Goal: Transaction & Acquisition: Purchase product/service

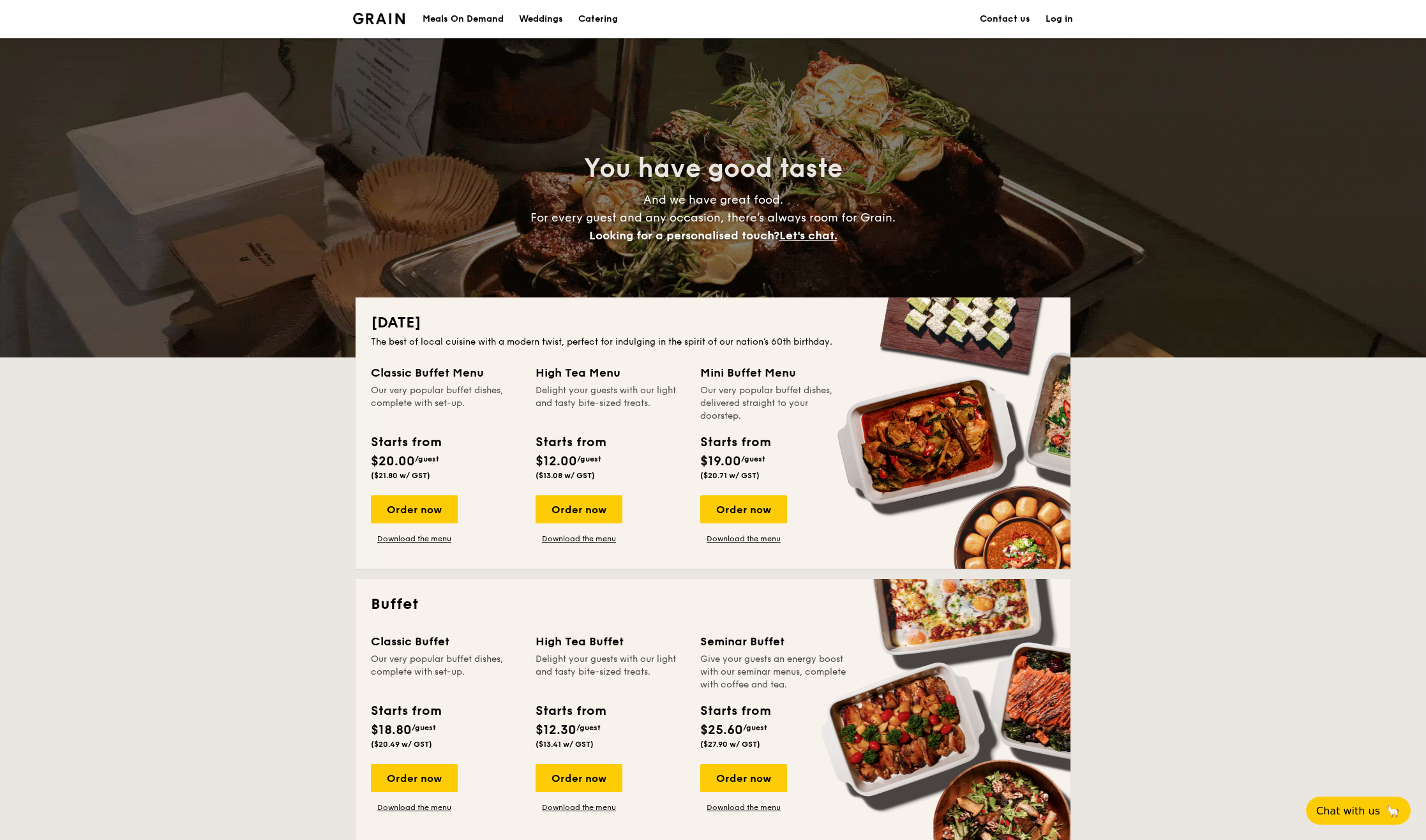
click at [596, 17] on h1 "Catering" at bounding box center [597, 19] width 39 height 39
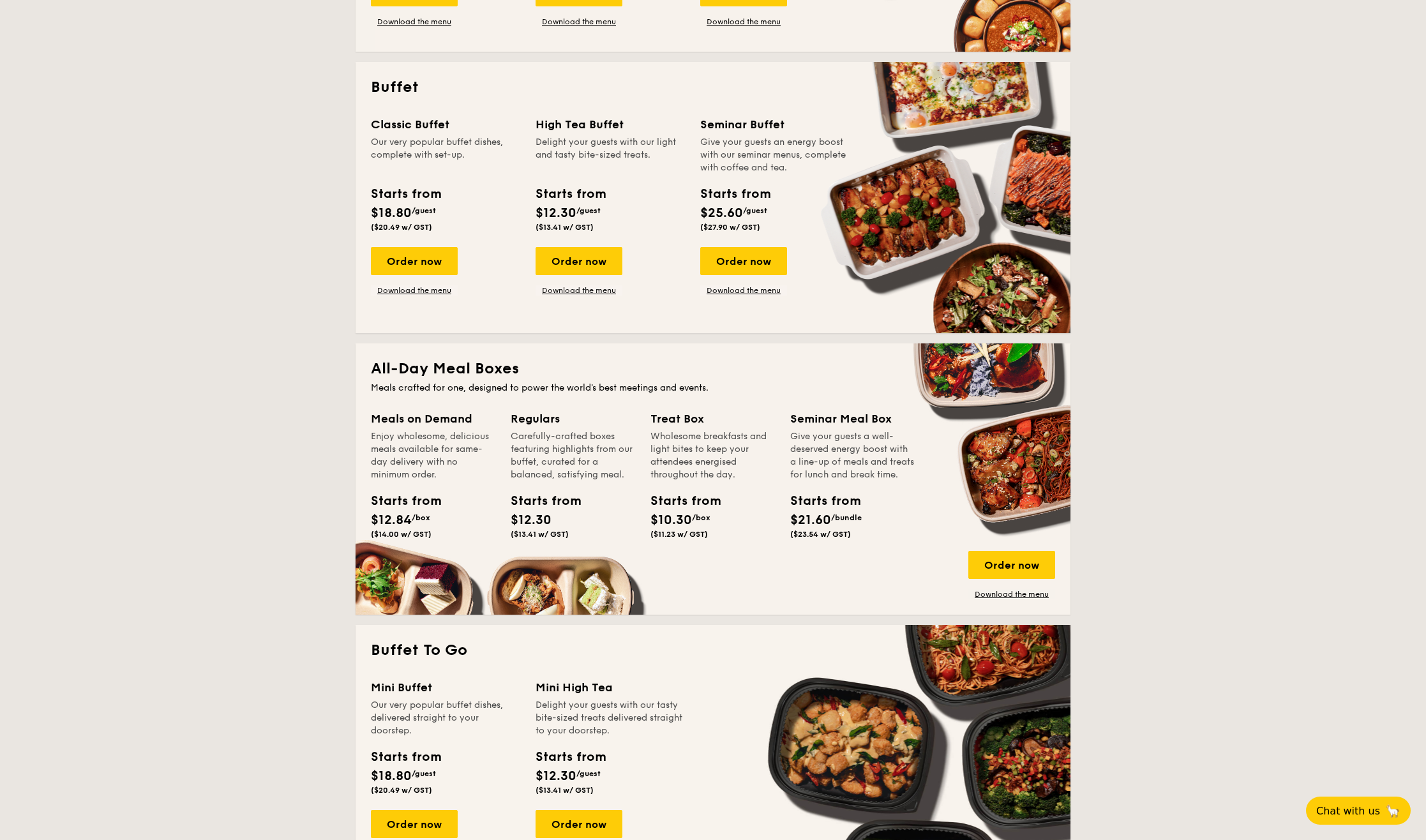
scroll to position [702, 0]
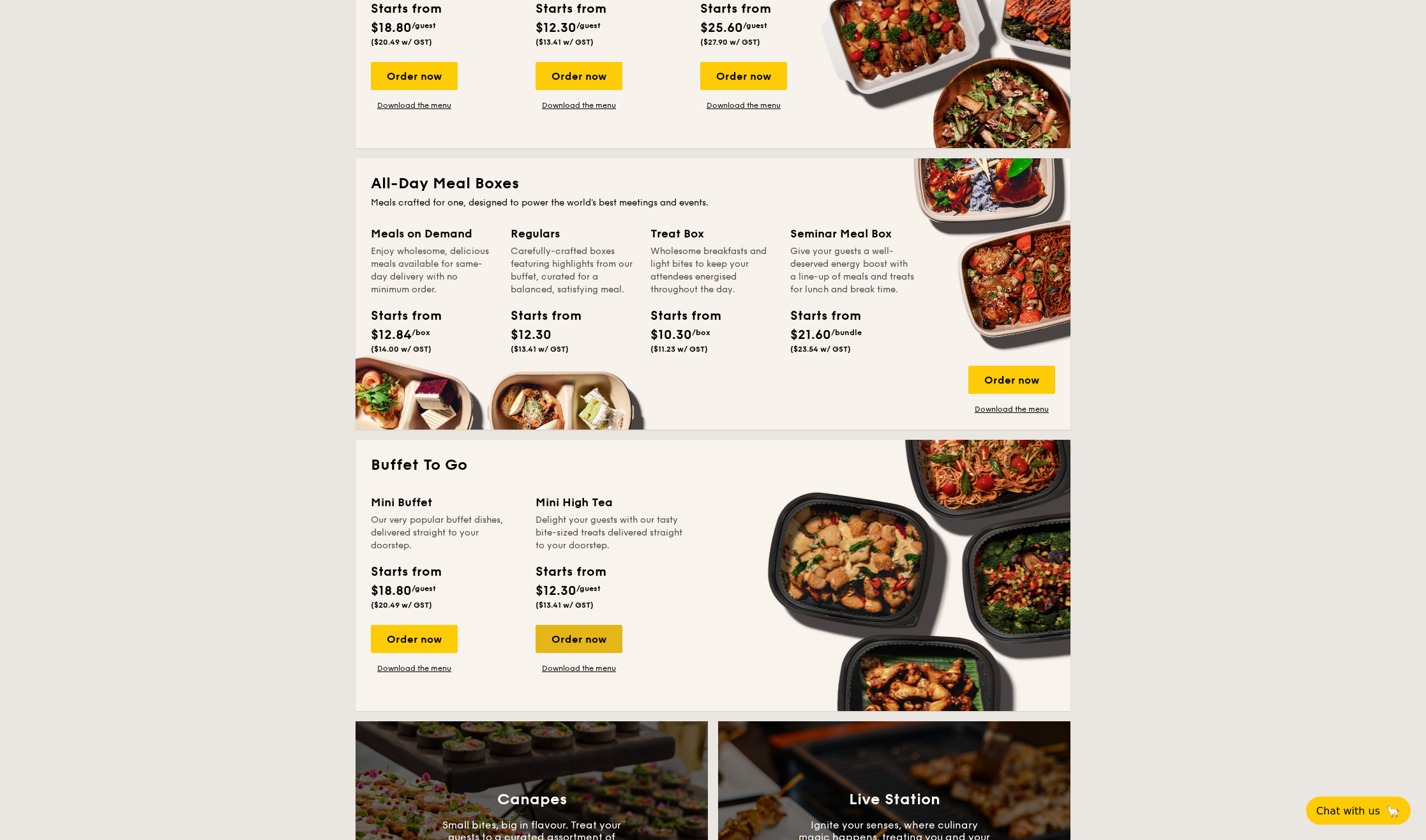
click at [583, 645] on div "Order now" at bounding box center [579, 638] width 87 height 28
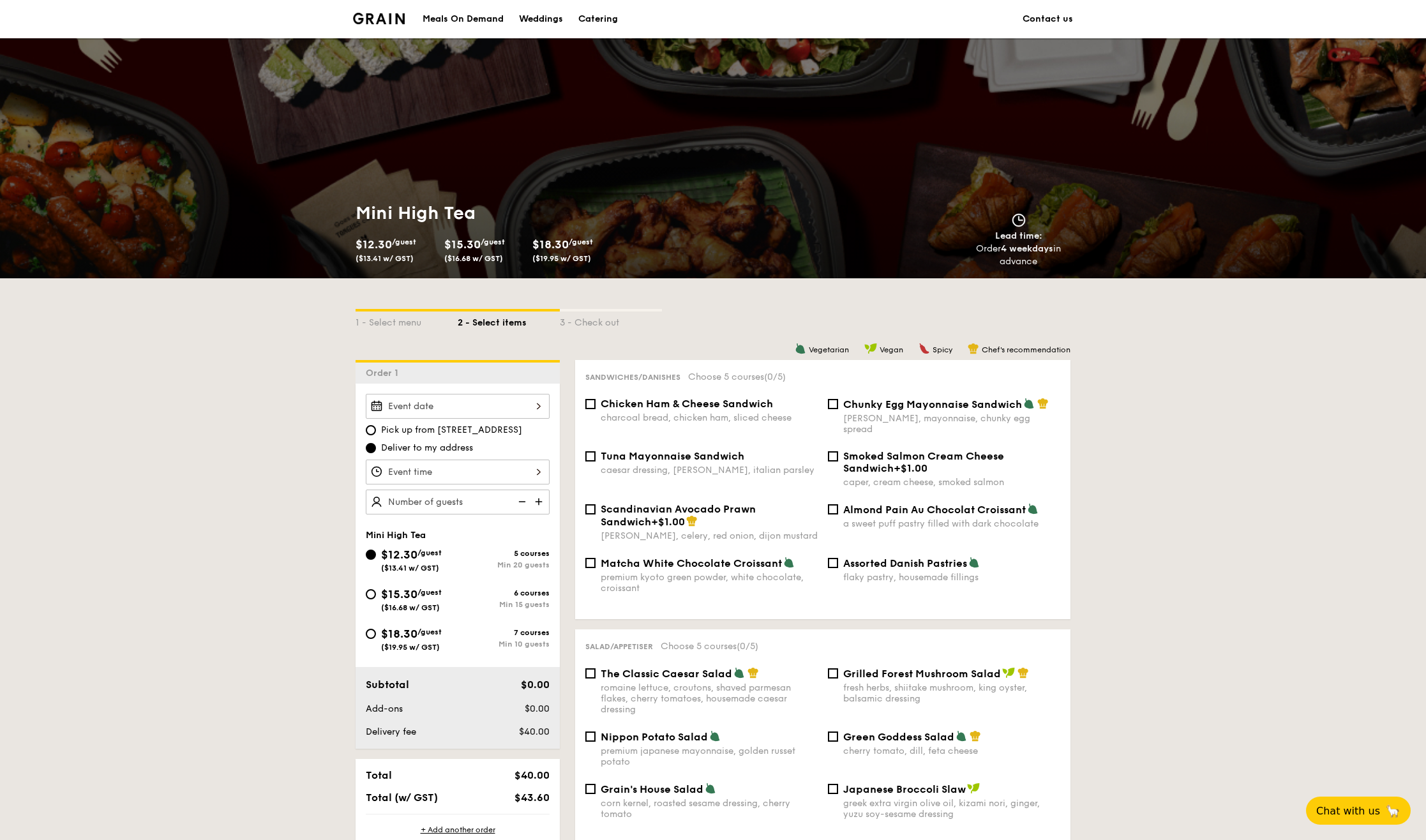
click at [715, 407] on span "Chicken Ham & Cheese Sandwich" at bounding box center [686, 404] width 172 height 13
click at [596, 407] on input "Chicken Ham & Cheese Sandwich charcoal bread, chicken ham, sliced cheese" at bounding box center [589, 403] width 10 height 10
checkbox input "true"
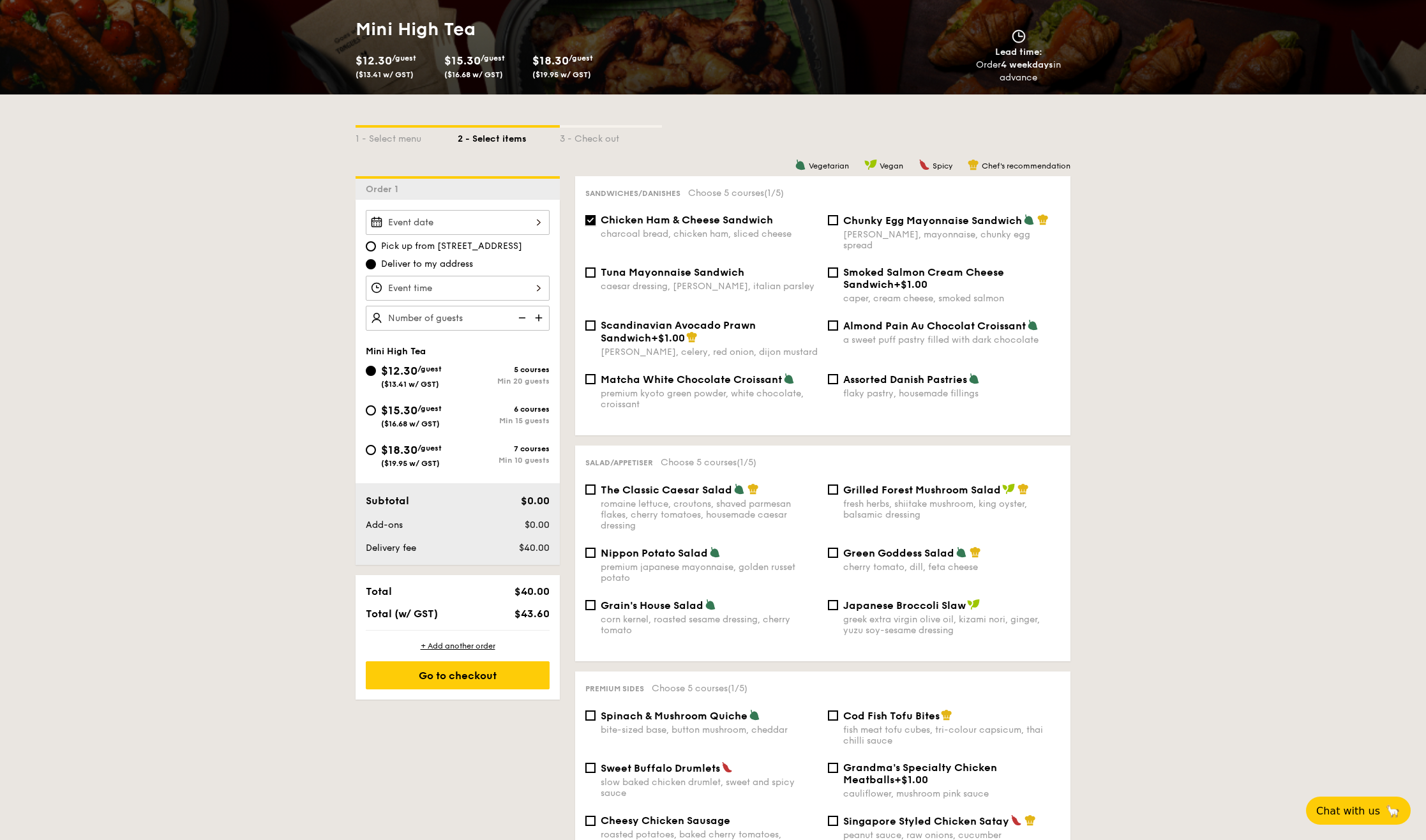
scroll to position [192, 0]
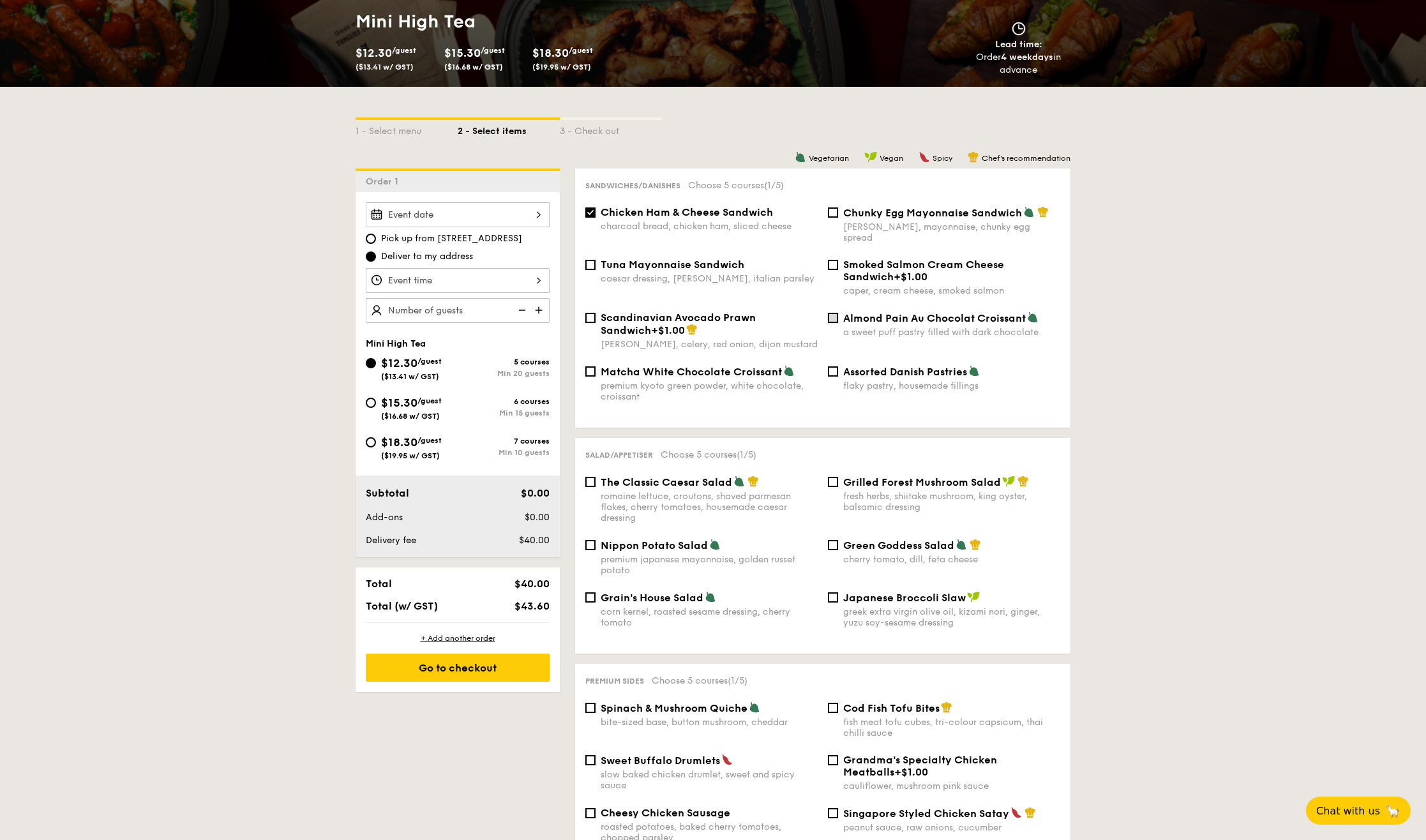
click at [837, 313] on input "Almond Pain Au Chocolat Croissant a sweet puff pastry filled with dark chocolate" at bounding box center [832, 317] width 10 height 10
checkbox input "true"
click at [541, 310] on img at bounding box center [539, 310] width 19 height 24
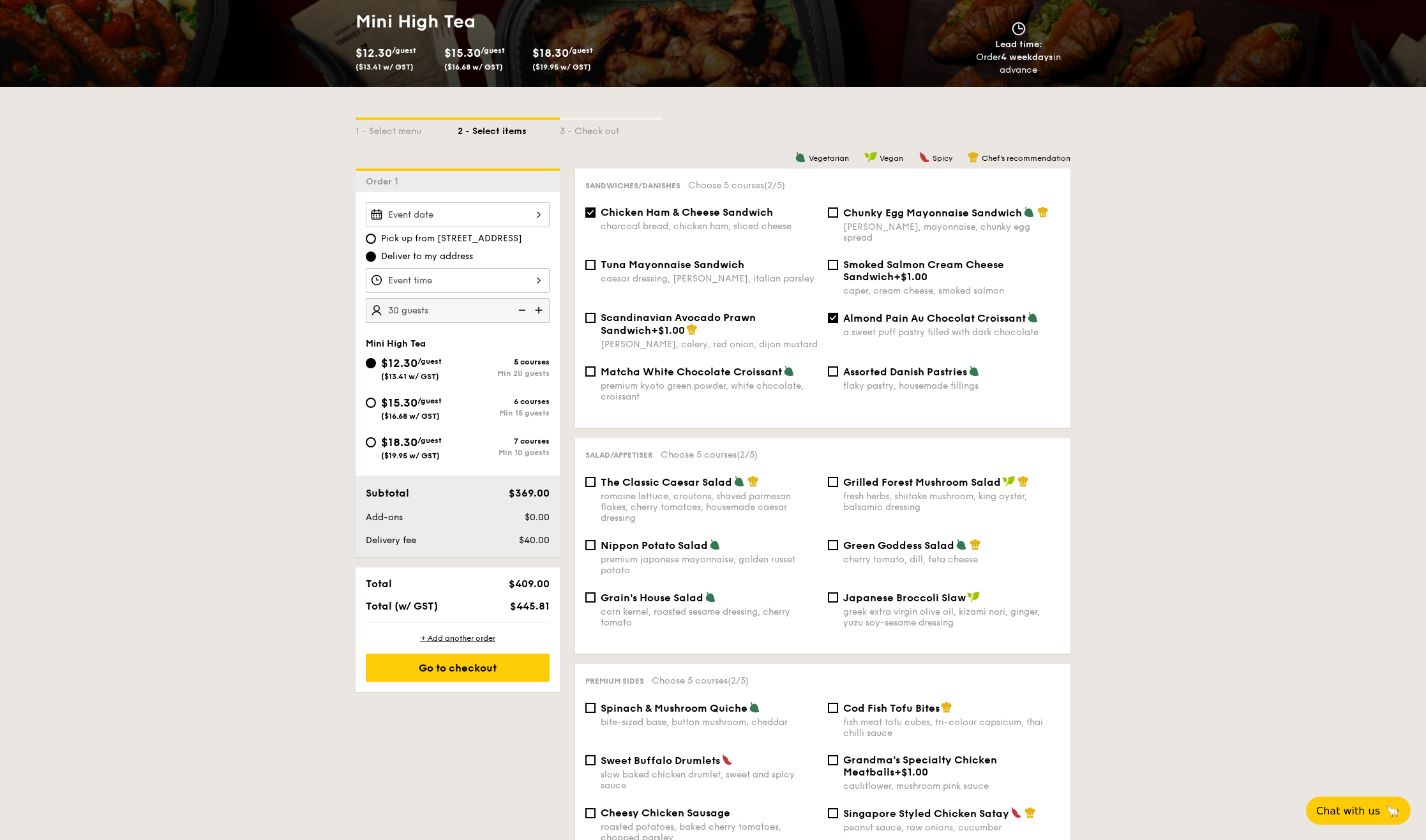
click at [541, 310] on img at bounding box center [539, 310] width 19 height 24
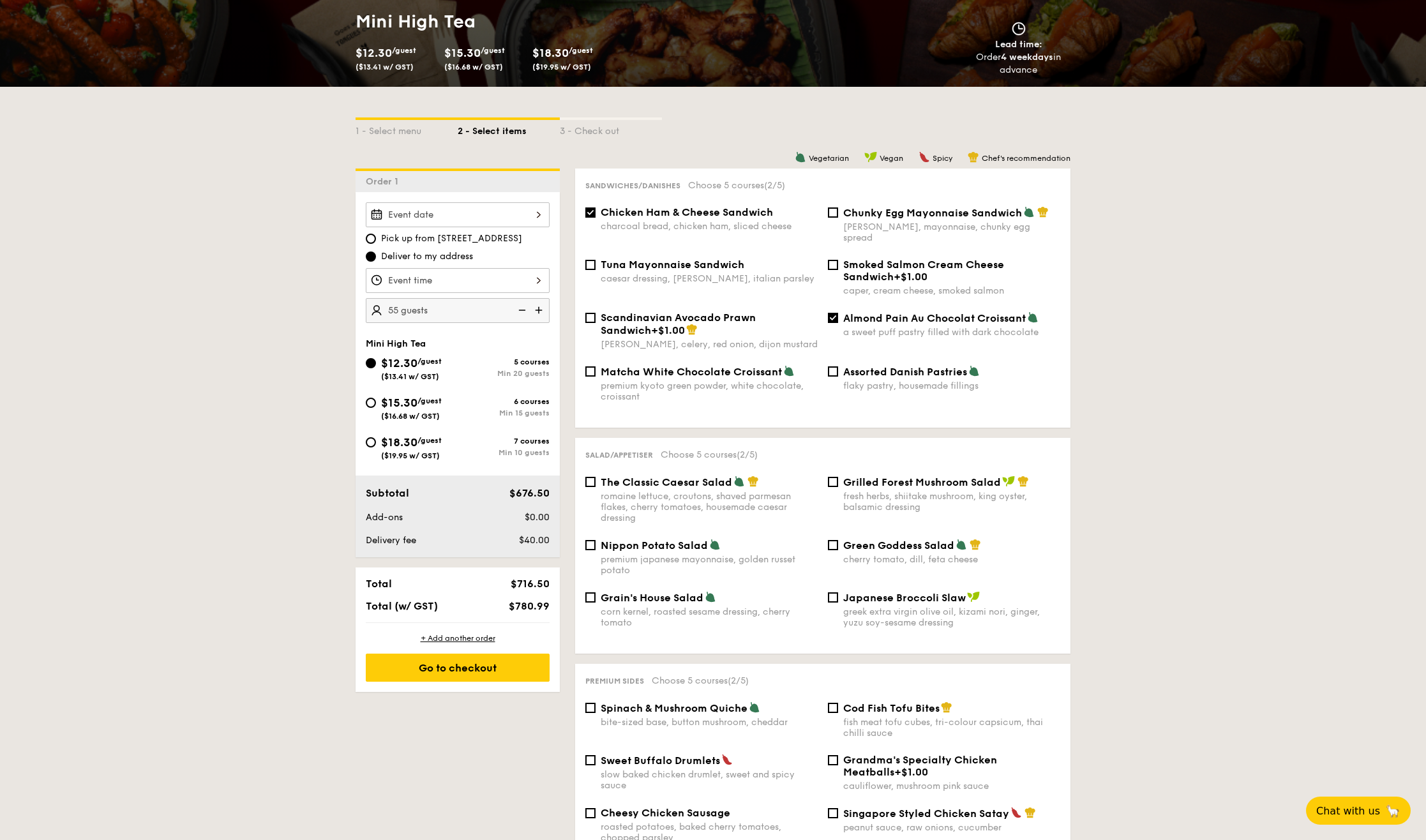
click at [541, 310] on img at bounding box center [539, 310] width 19 height 24
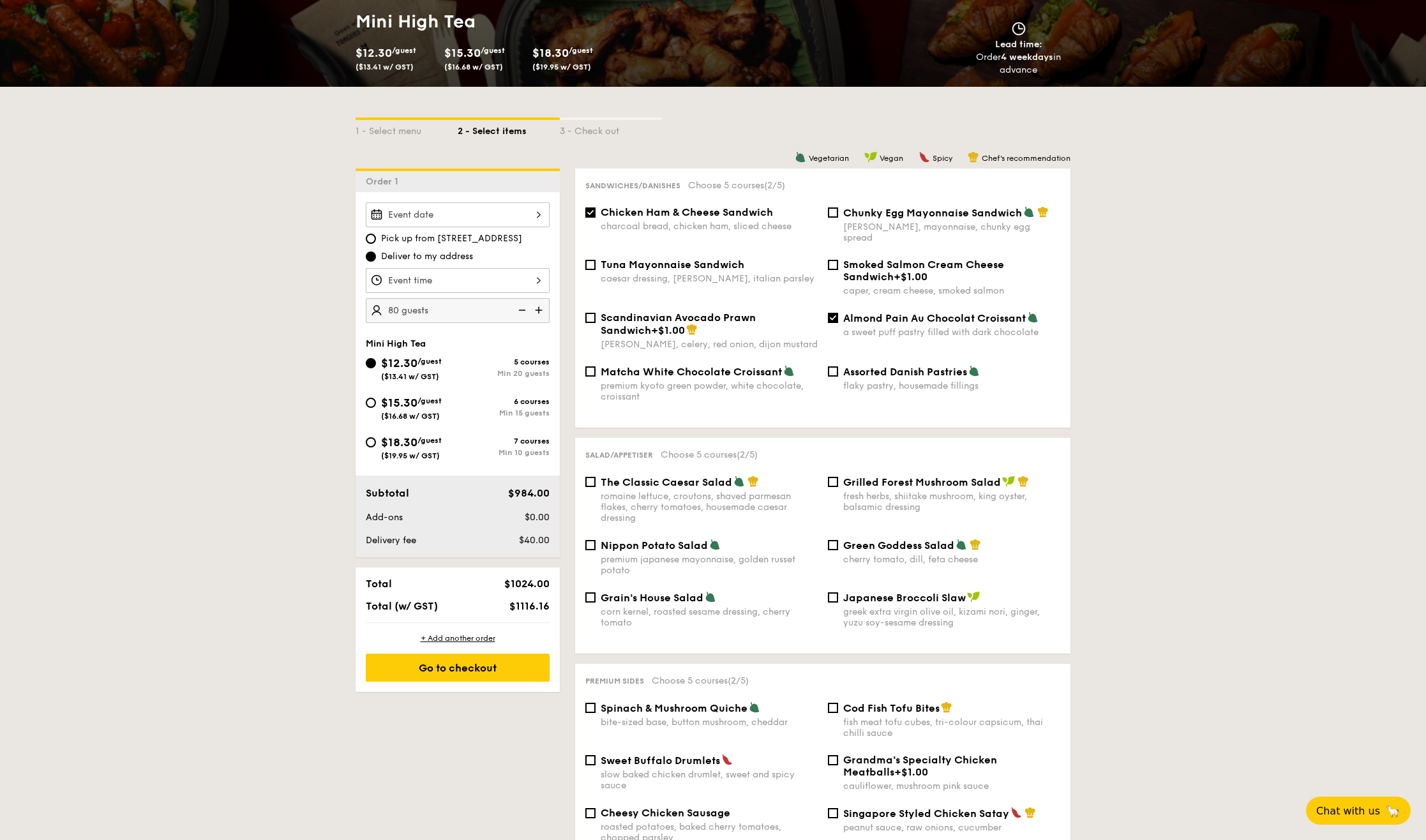
click at [541, 310] on img at bounding box center [539, 310] width 19 height 24
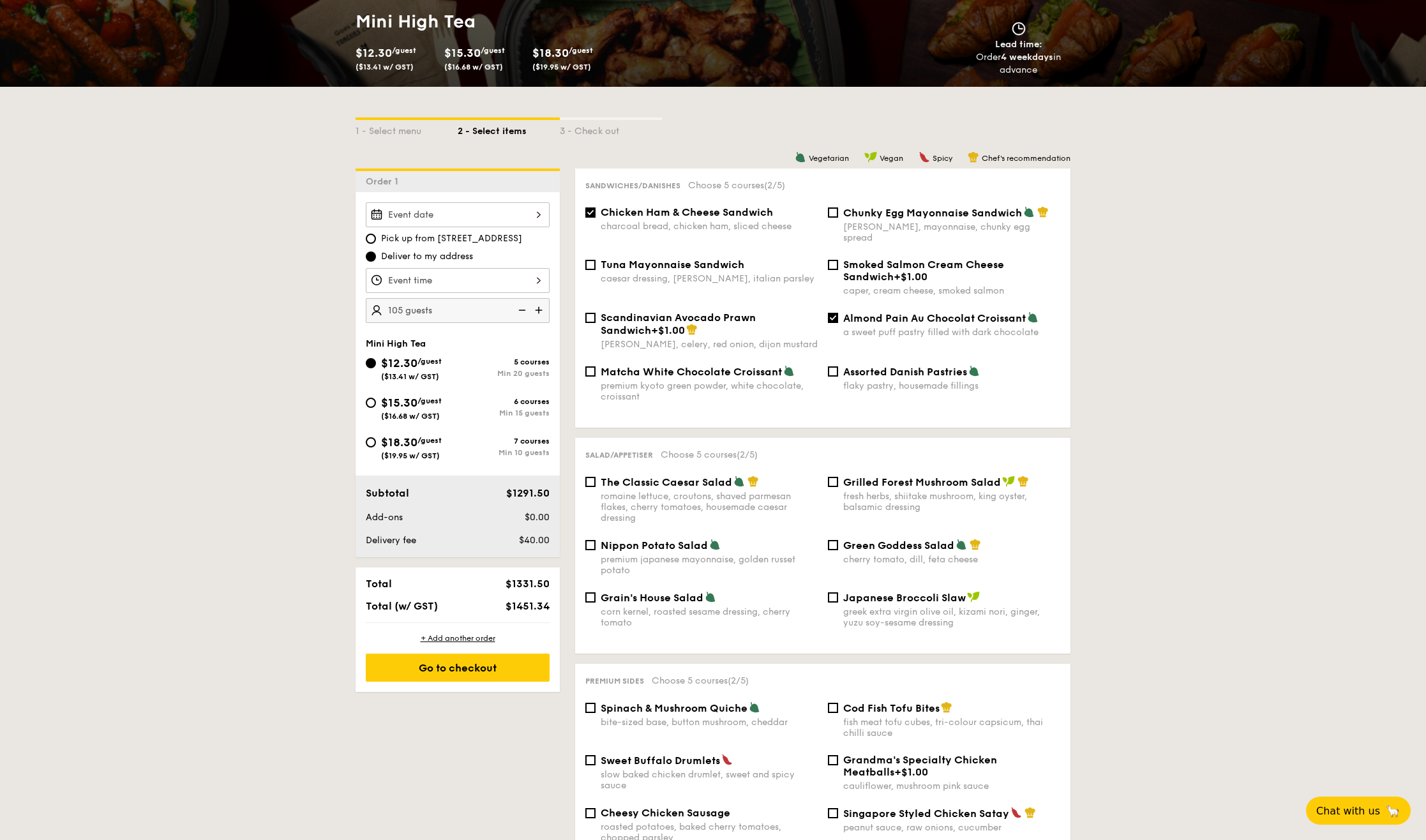
click at [541, 310] on img at bounding box center [539, 310] width 19 height 24
click at [524, 312] on img at bounding box center [520, 310] width 19 height 24
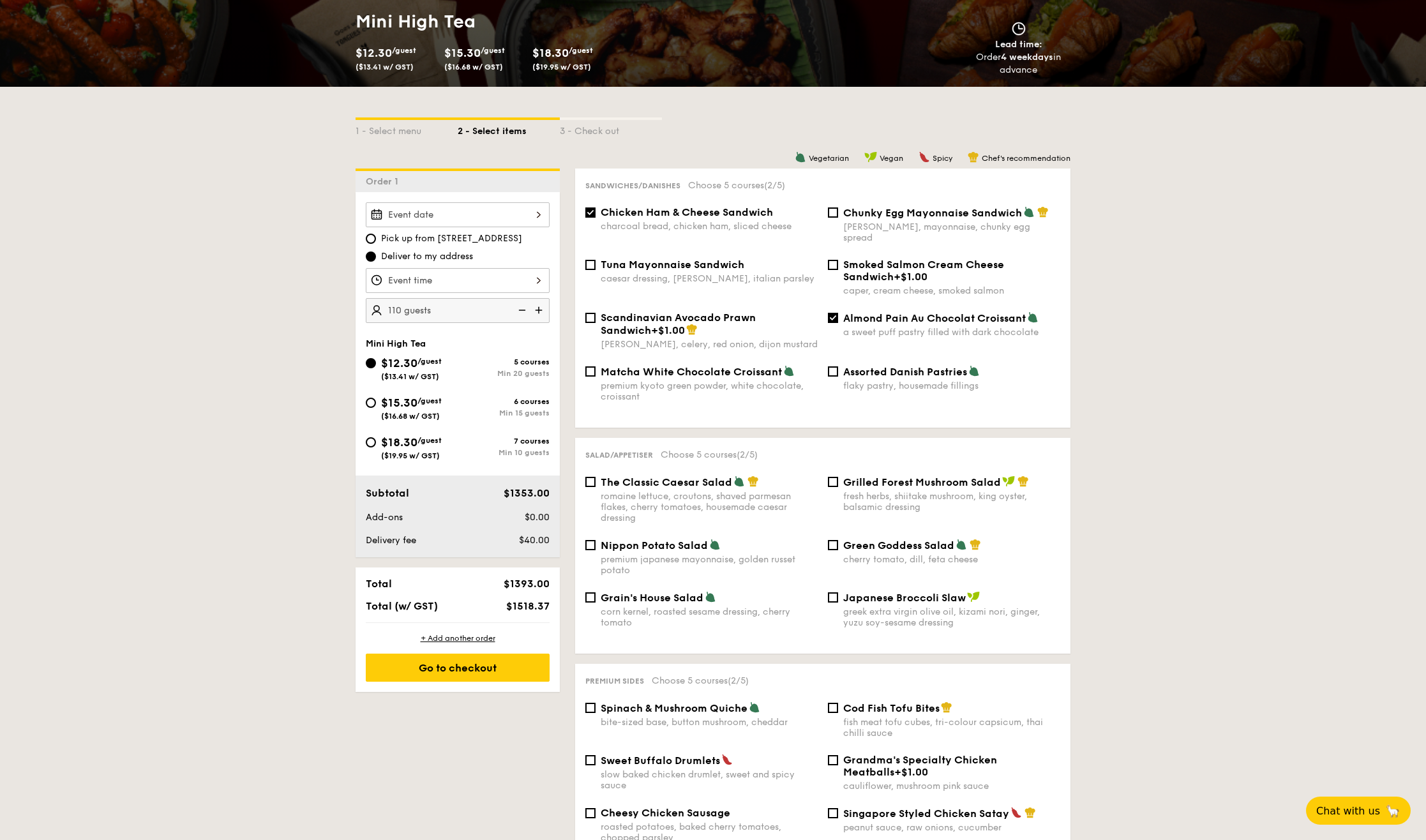
click at [524, 312] on img at bounding box center [520, 310] width 19 height 24
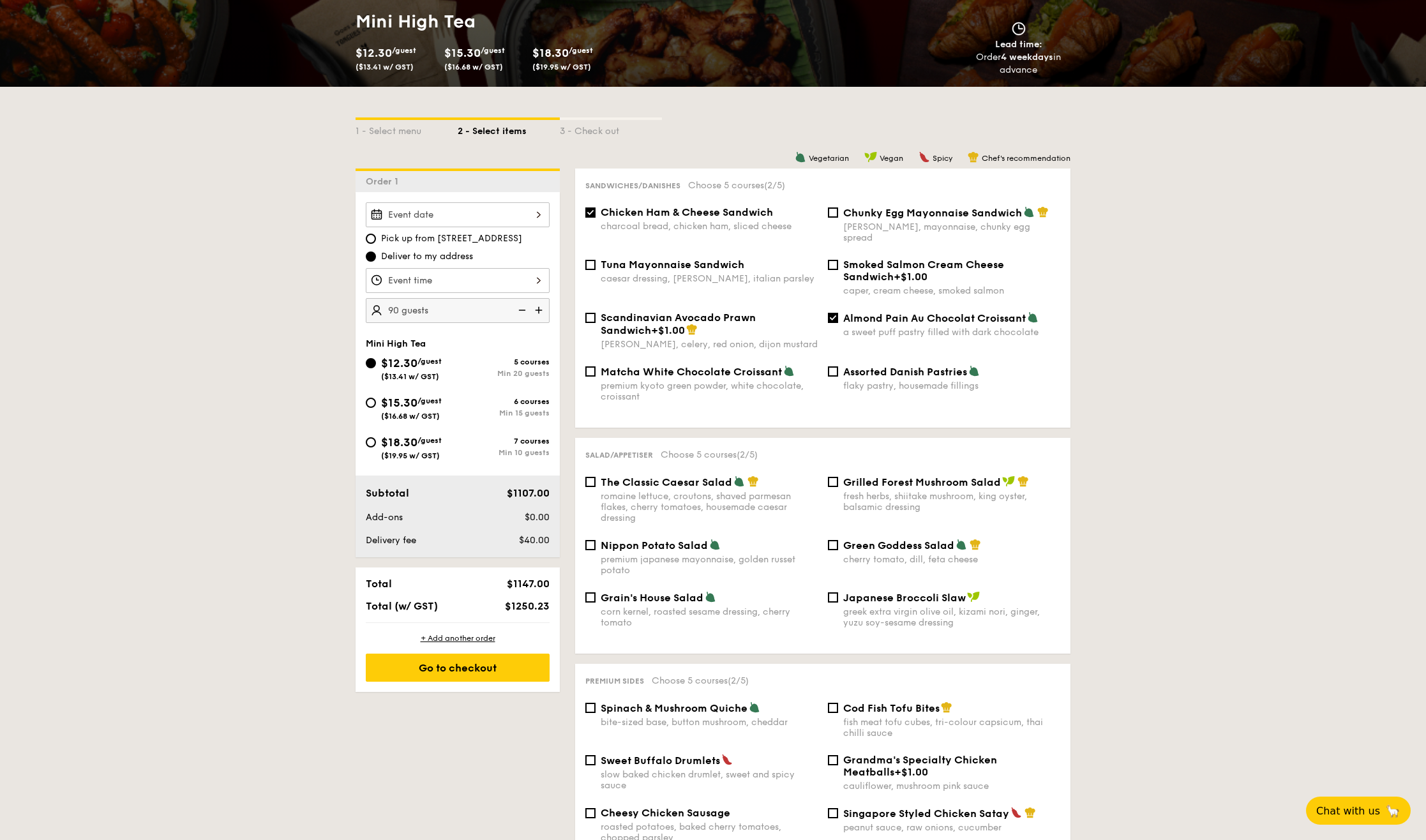
type input "85 guests"
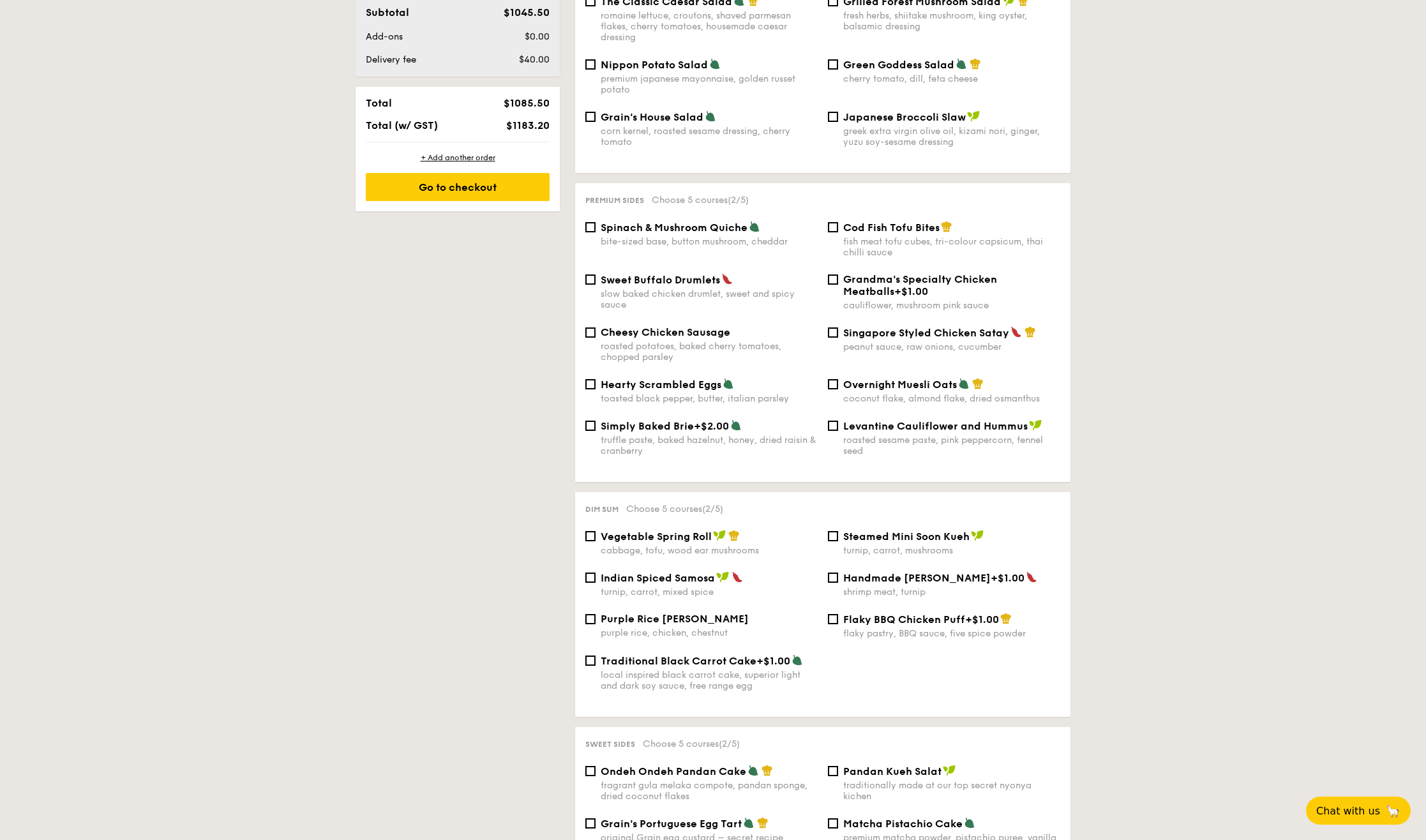
scroll to position [1021, 0]
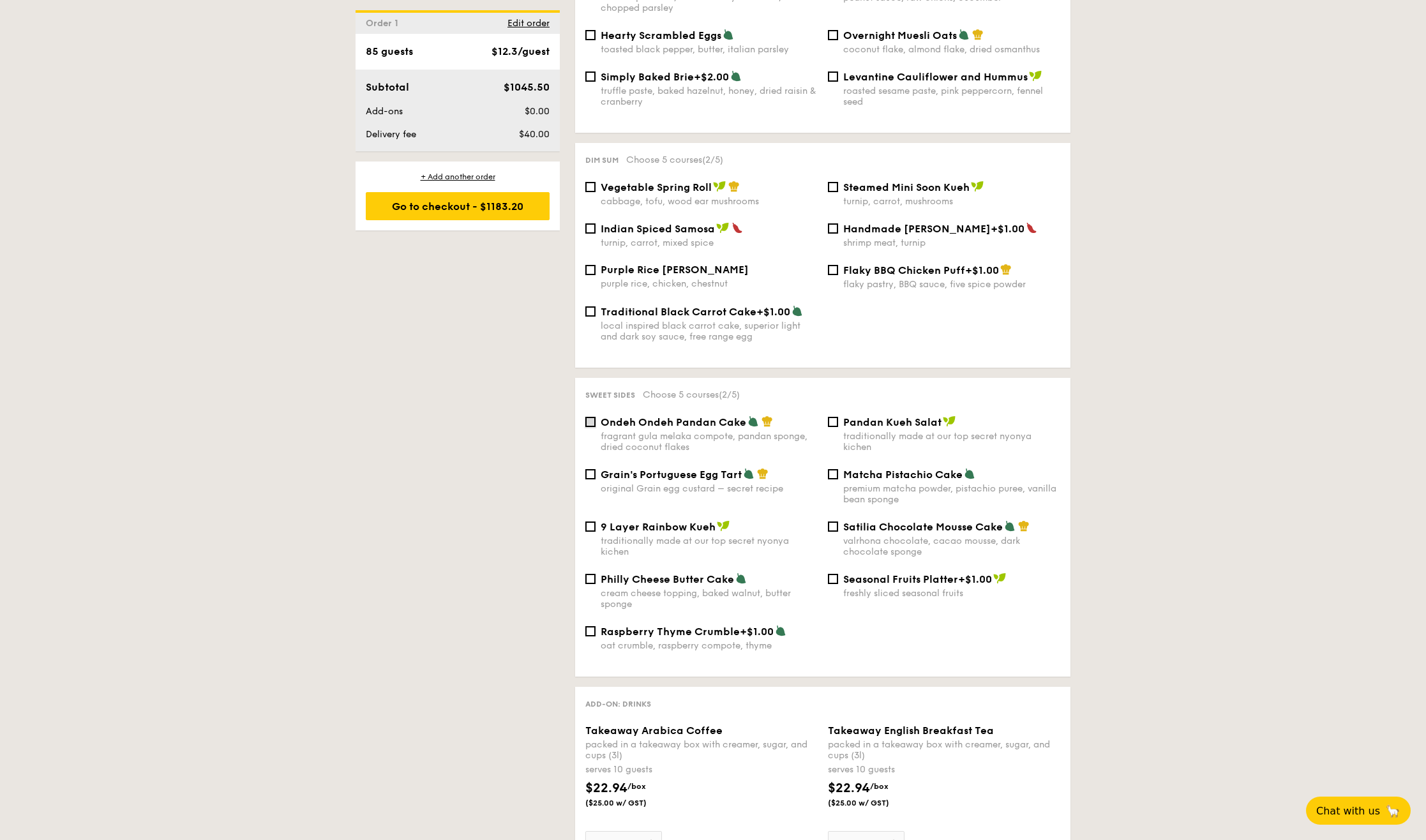
click at [589, 416] on input "Ondeh Ondeh Pandan Cake fragrant [PERSON_NAME] melaka compote, pandan sponge, d…" at bounding box center [589, 421] width 10 height 10
checkbox input "true"
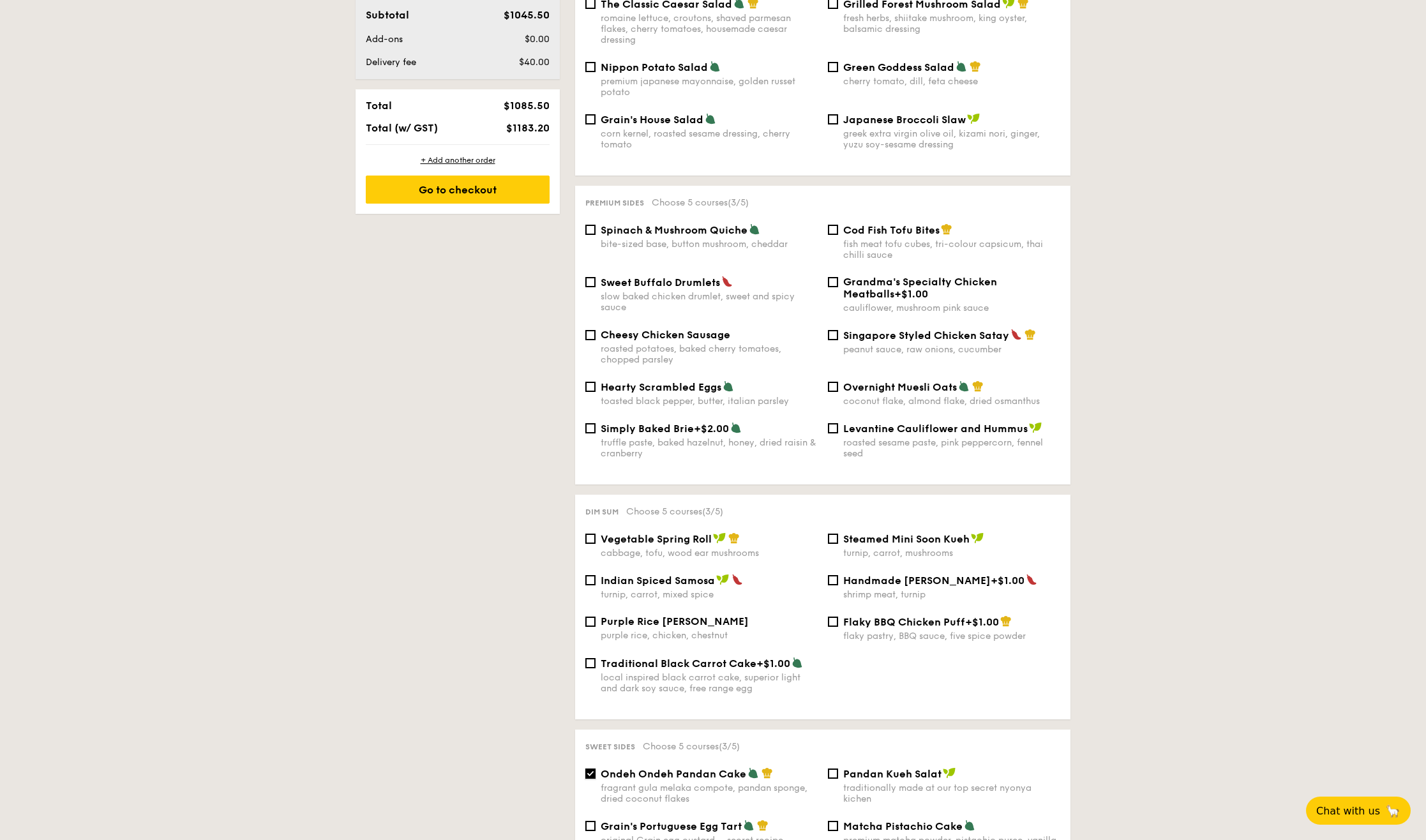
scroll to position [638, 0]
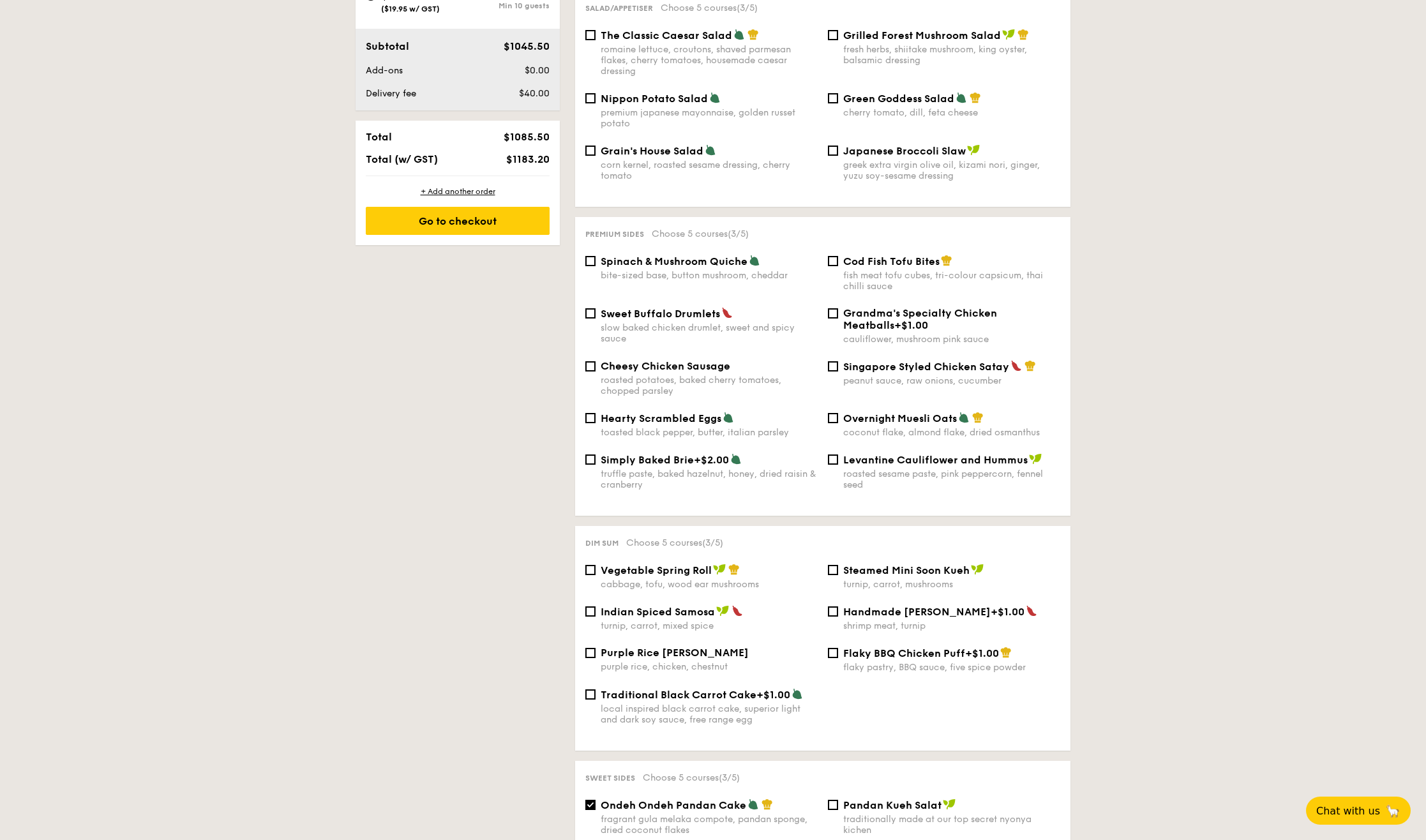
click at [596, 307] on div "Sweet Buffalo Drumlets slow baked chicken drumlet, sweet and spicy sauce" at bounding box center [701, 325] width 243 height 37
click at [589, 308] on input "Sweet Buffalo Drumlets slow baked chicken drumlet, sweet and spicy sauce" at bounding box center [589, 313] width 10 height 10
checkbox input "true"
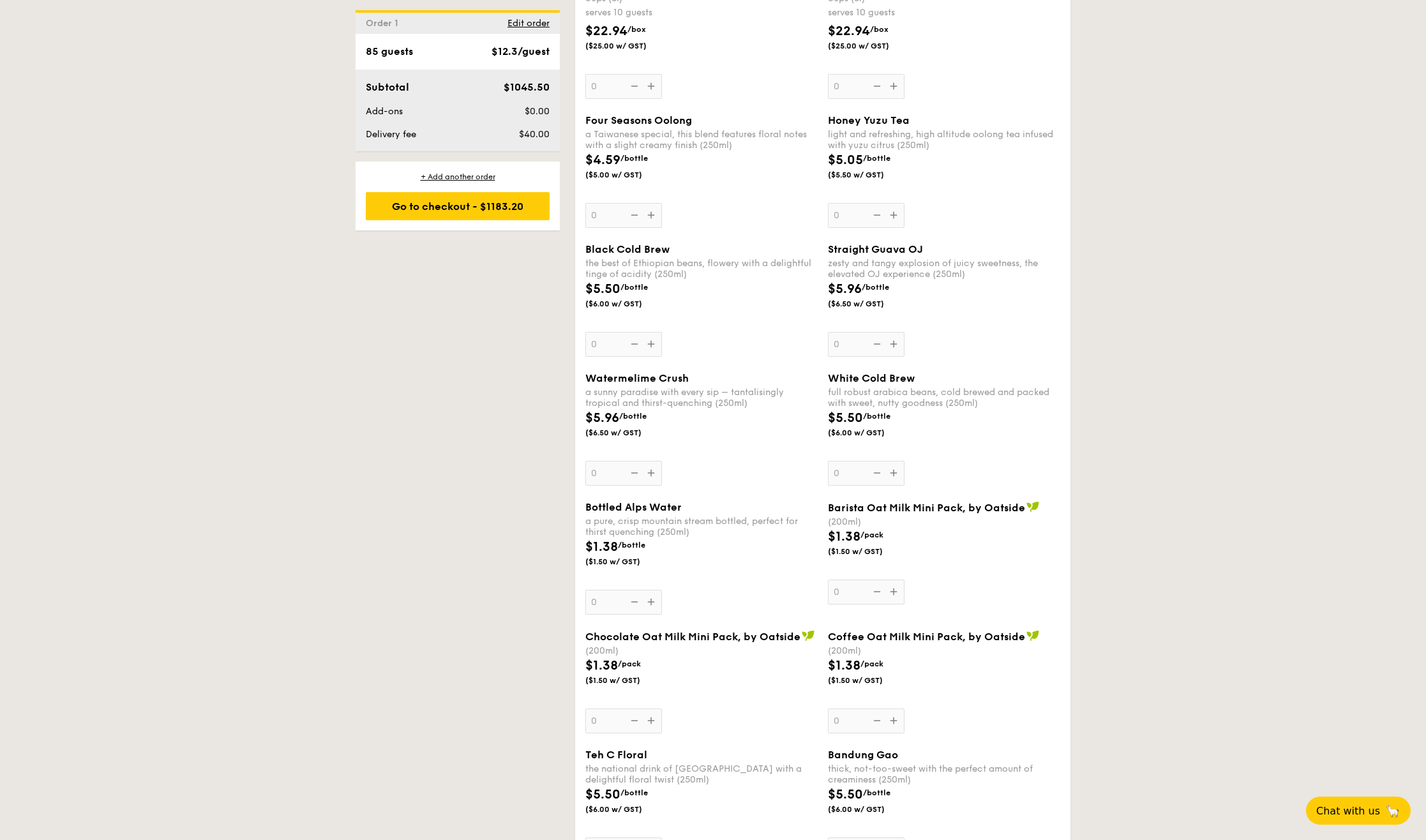
scroll to position [1978, 0]
